Goal: Task Accomplishment & Management: Complete application form

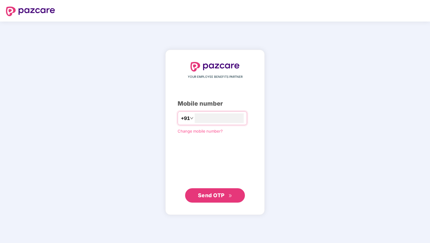
type input "**********"
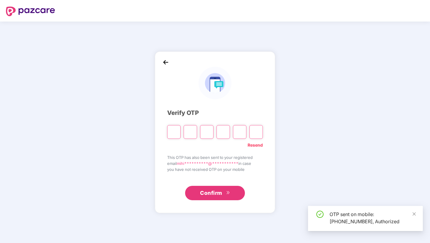
type input "*"
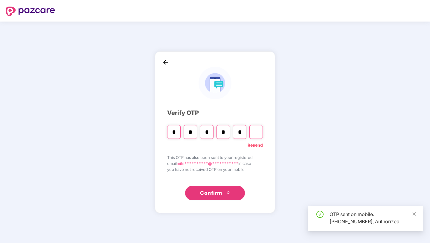
type input "*"
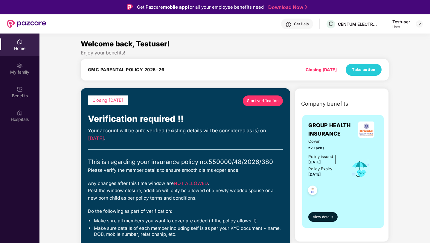
click at [257, 104] on link "Start verification" at bounding box center [263, 100] width 40 height 11
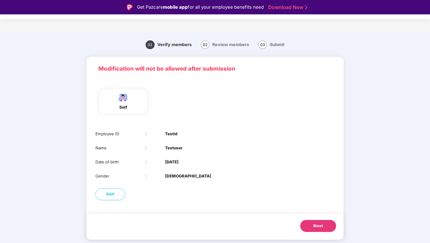
scroll to position [14, 0]
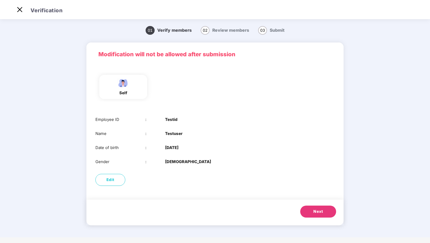
click at [310, 214] on button "Next" at bounding box center [318, 212] width 36 height 12
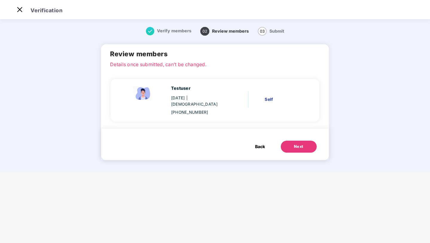
click at [294, 144] on div "Next" at bounding box center [299, 147] width 10 height 6
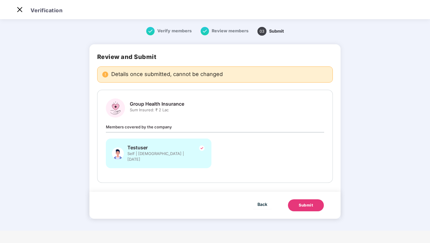
scroll to position [0, 0]
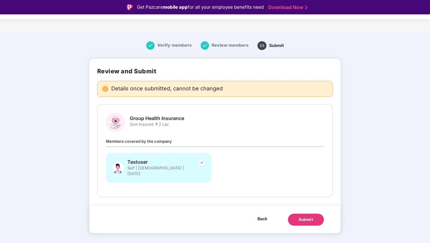
click at [298, 214] on button "Submit" at bounding box center [306, 220] width 36 height 12
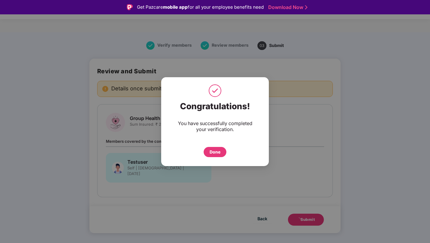
click at [214, 153] on div "Done" at bounding box center [215, 152] width 11 height 7
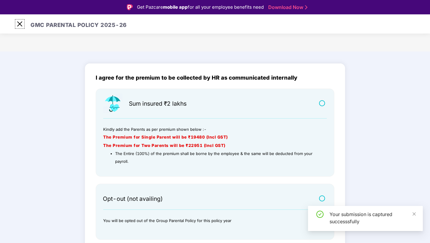
click at [20, 22] on img at bounding box center [20, 24] width 10 height 10
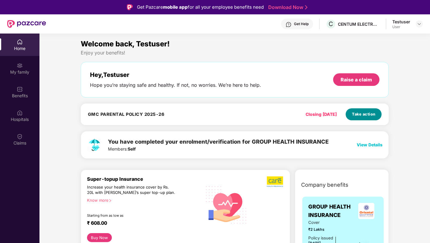
click at [357, 116] on span "Take action" at bounding box center [364, 114] width 24 height 6
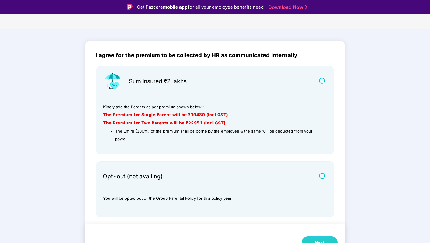
scroll to position [14, 0]
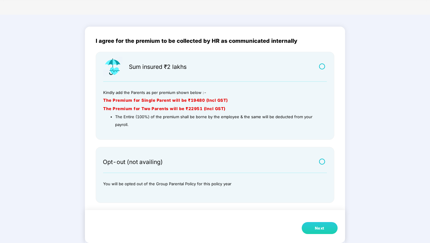
click at [313, 227] on button "Next" at bounding box center [320, 228] width 36 height 12
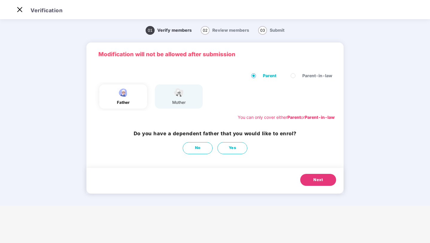
scroll to position [0, 0]
click at [232, 148] on span "Yes" at bounding box center [232, 148] width 7 height 6
select select "****"
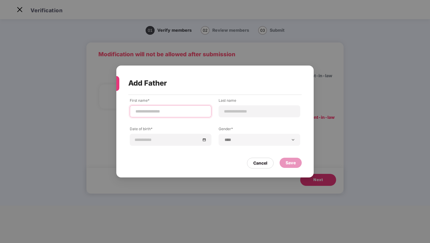
click at [188, 113] on input at bounding box center [170, 111] width 71 height 6
type input "*"
type input "**********"
click at [172, 139] on input at bounding box center [168, 139] width 66 height 7
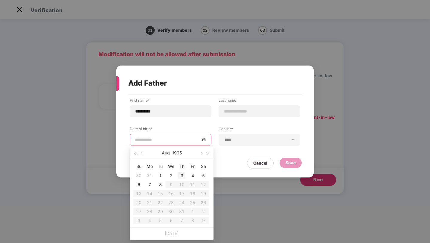
type input "**********"
click at [180, 174] on div "3" at bounding box center [181, 175] width 7 height 7
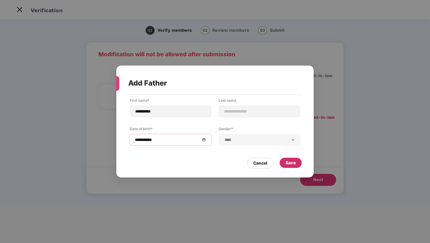
click at [289, 164] on div "Save" at bounding box center [291, 162] width 10 height 7
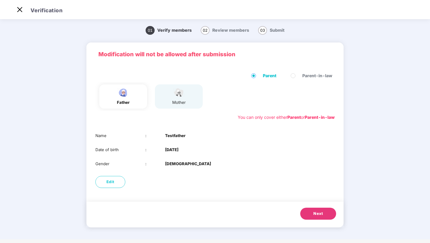
click at [312, 212] on button "Next" at bounding box center [318, 214] width 36 height 12
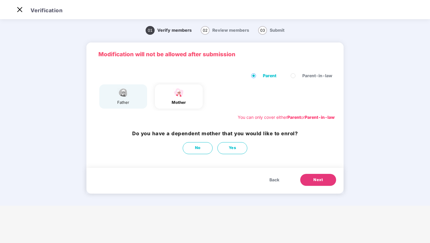
click at [314, 183] on button "Next" at bounding box center [318, 180] width 36 height 12
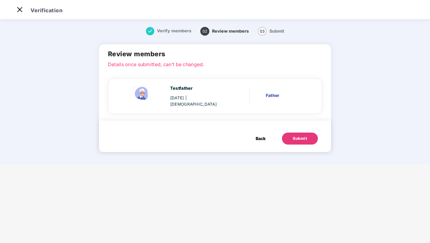
click at [296, 136] on div "Submit" at bounding box center [300, 139] width 14 height 6
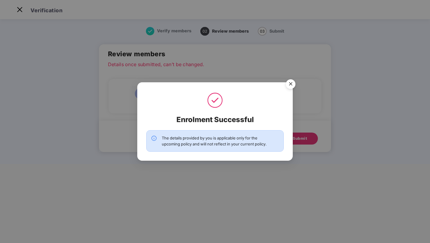
click at [290, 84] on img "Close" at bounding box center [290, 85] width 17 height 17
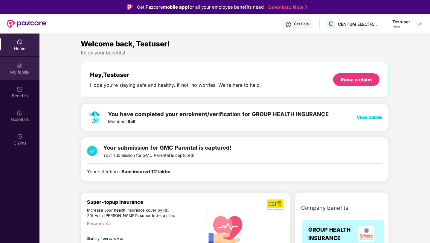
click at [12, 76] on div "My family" at bounding box center [19, 68] width 39 height 22
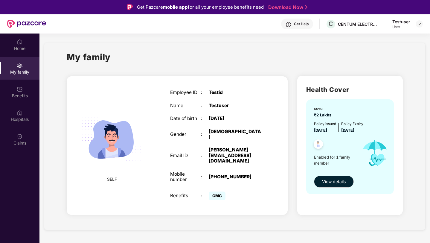
click at [216, 147] on div "mihir+testuser@pazcare.com" at bounding box center [236, 155] width 54 height 16
copy div "mihir+testuser@pazcare.com"
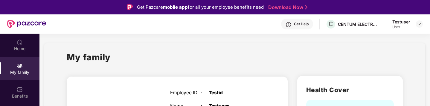
drag, startPoint x: 259, startPoint y: 67, endPoint x: 82, endPoint y: 0, distance: 189.2
click at [0, 0] on div "Get Pazcare mobile app for all your employee benefits need Download Now Get Hel…" at bounding box center [215, 69] width 430 height 139
